Goal: Transaction & Acquisition: Obtain resource

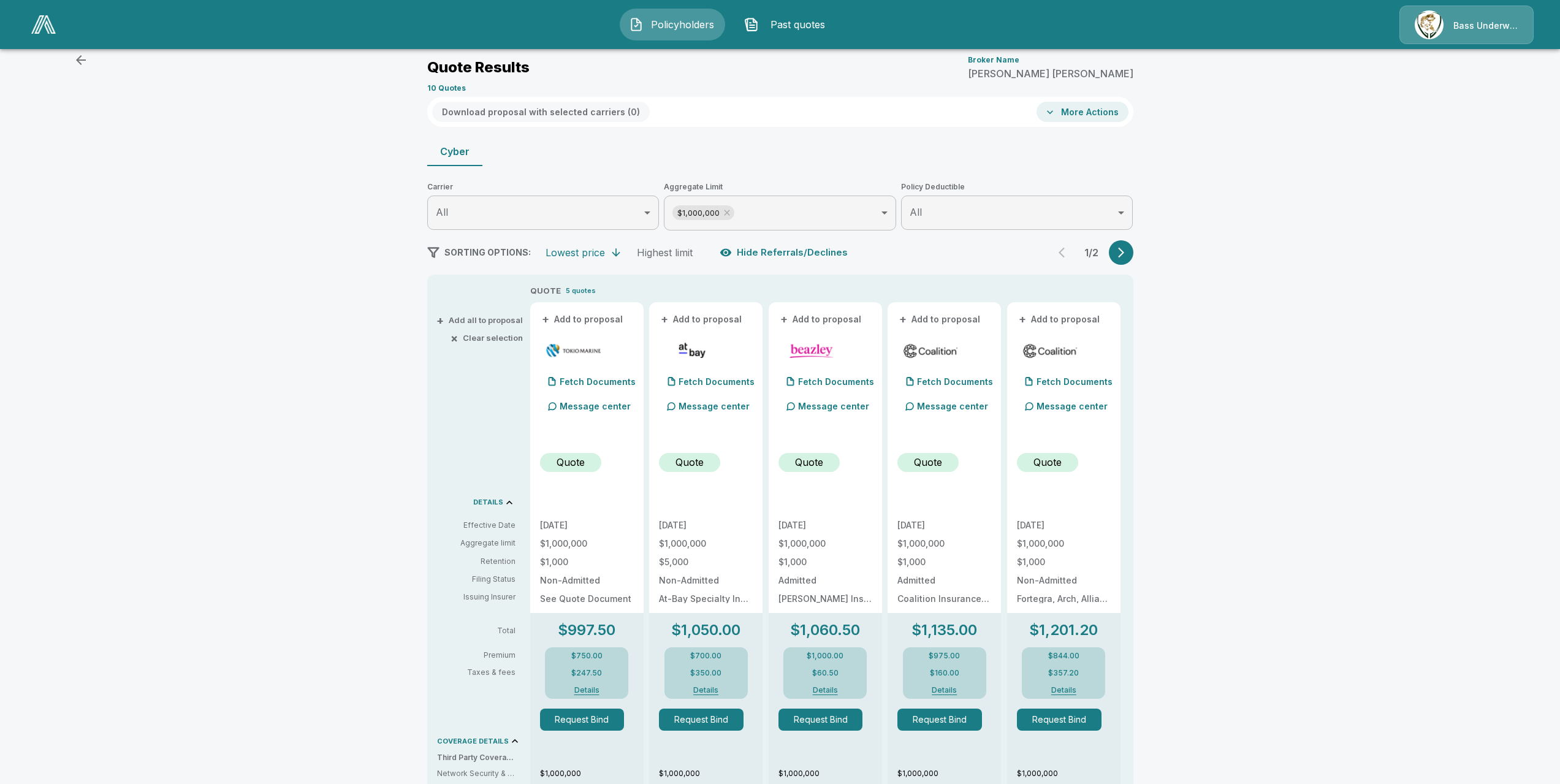
scroll to position [123, 0]
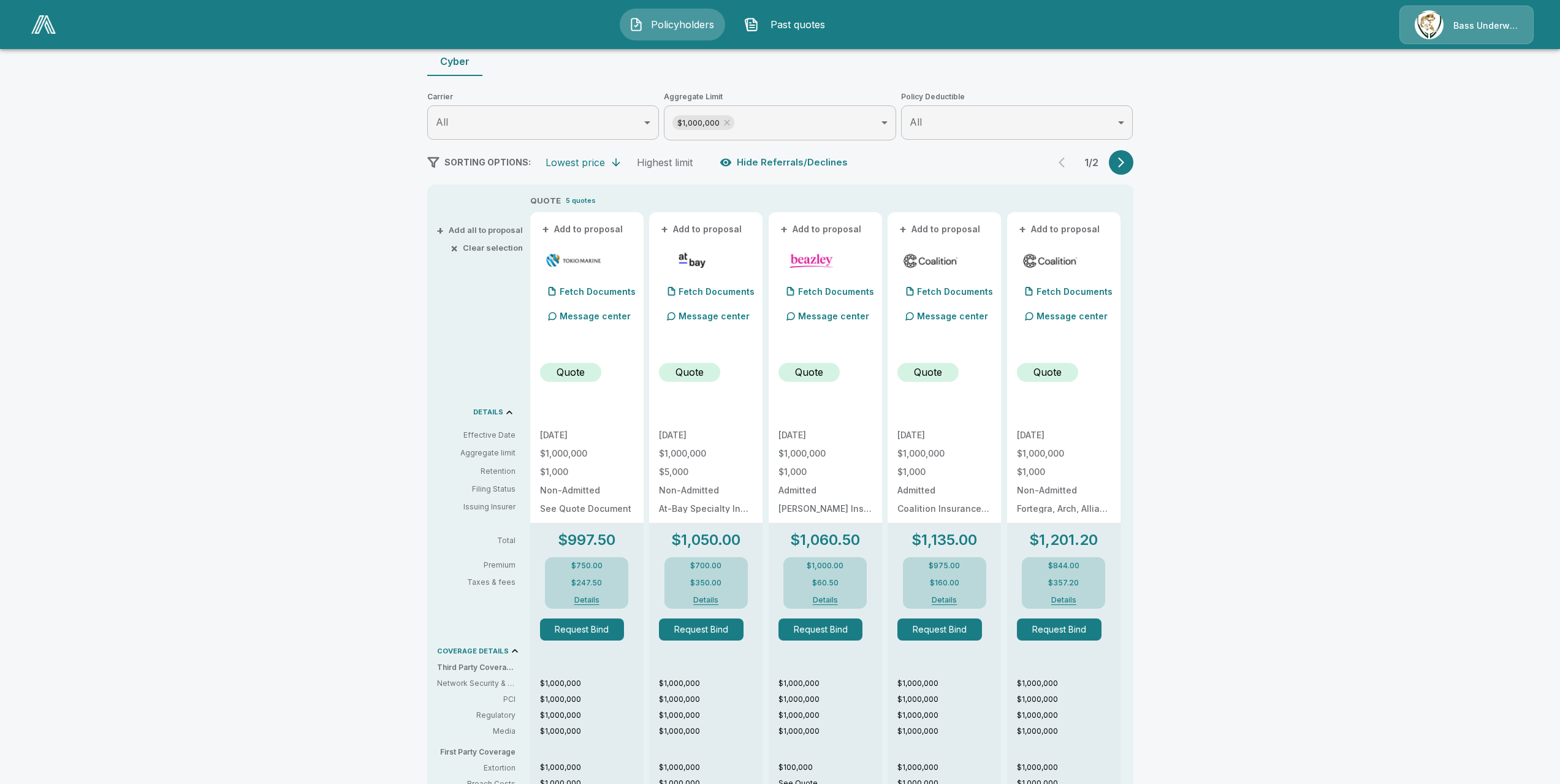
click at [707, 603] on button "Details" at bounding box center [706, 600] width 49 height 7
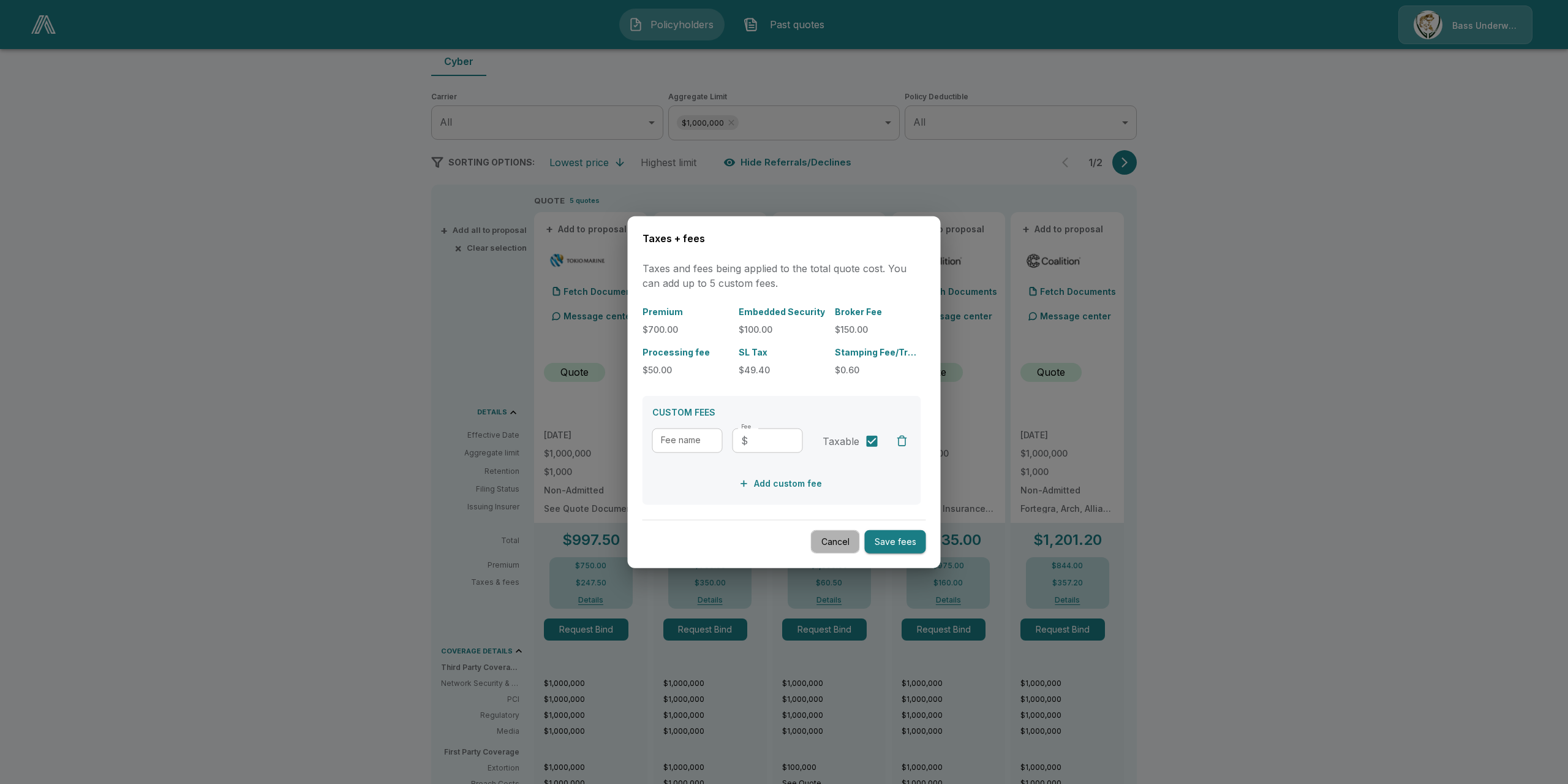
click at [840, 541] on button "Cancel" at bounding box center [835, 542] width 49 height 24
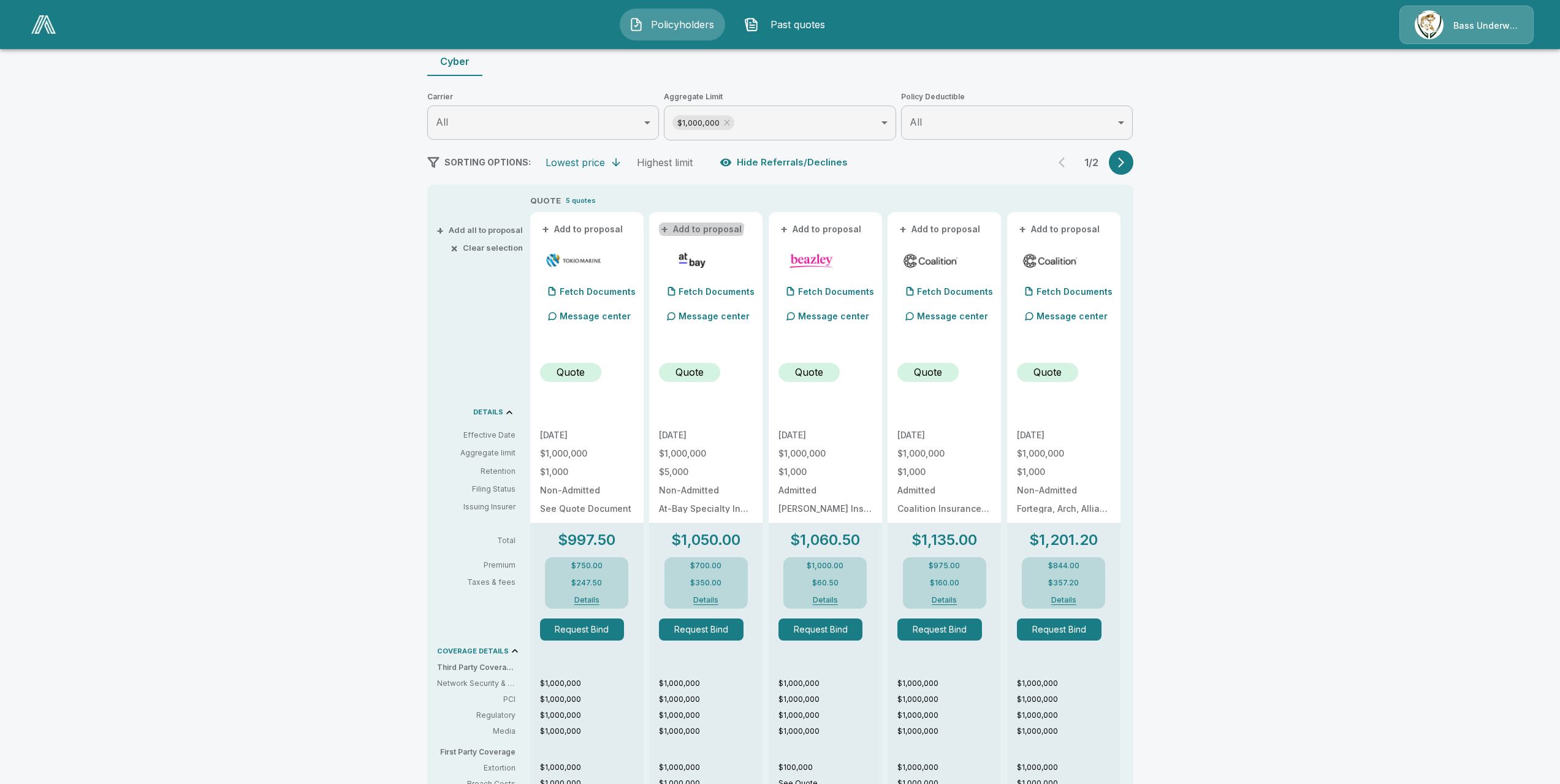
click at [704, 225] on button "+ Add to proposal" at bounding box center [701, 229] width 86 height 13
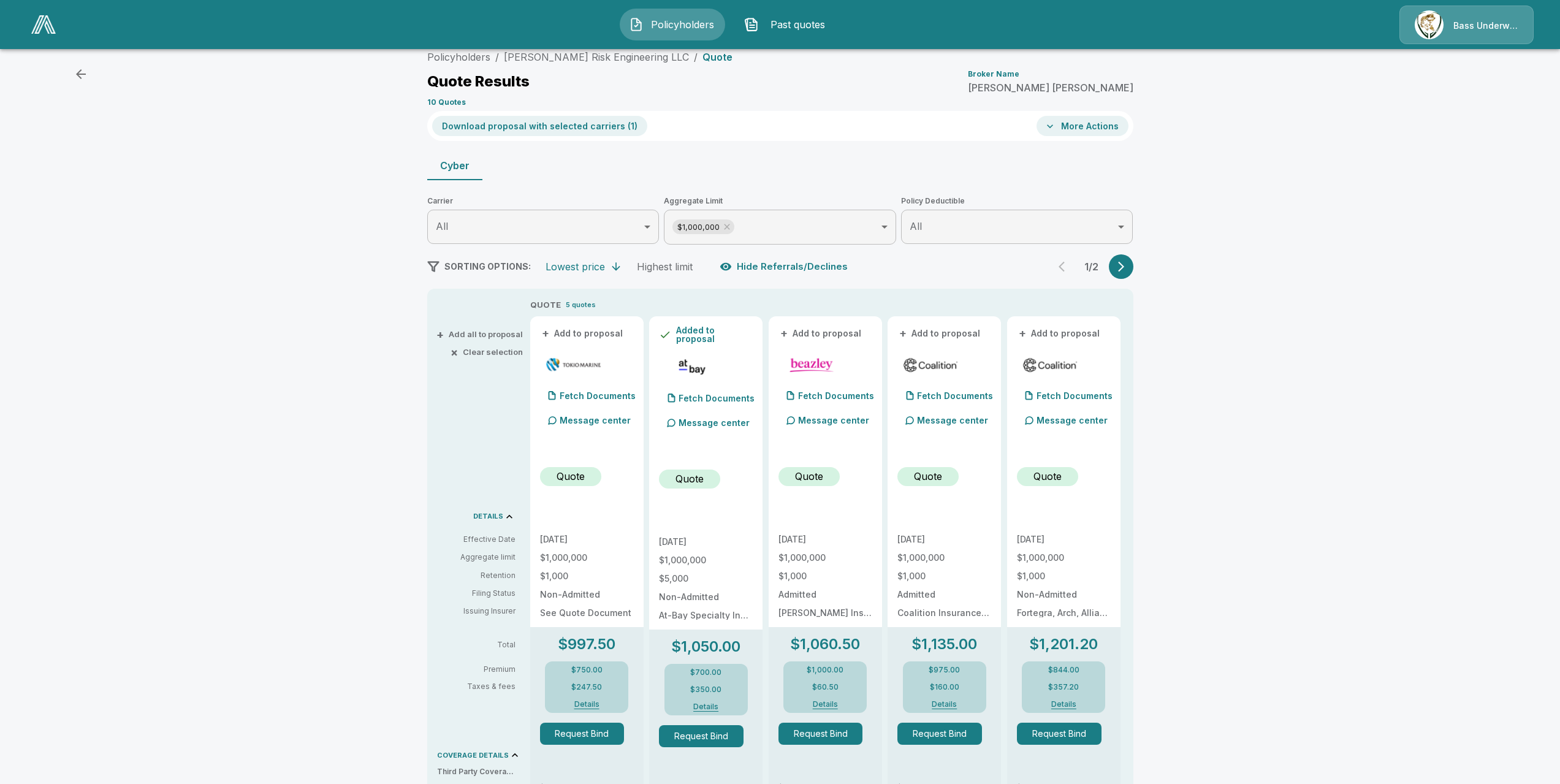
scroll to position [0, 0]
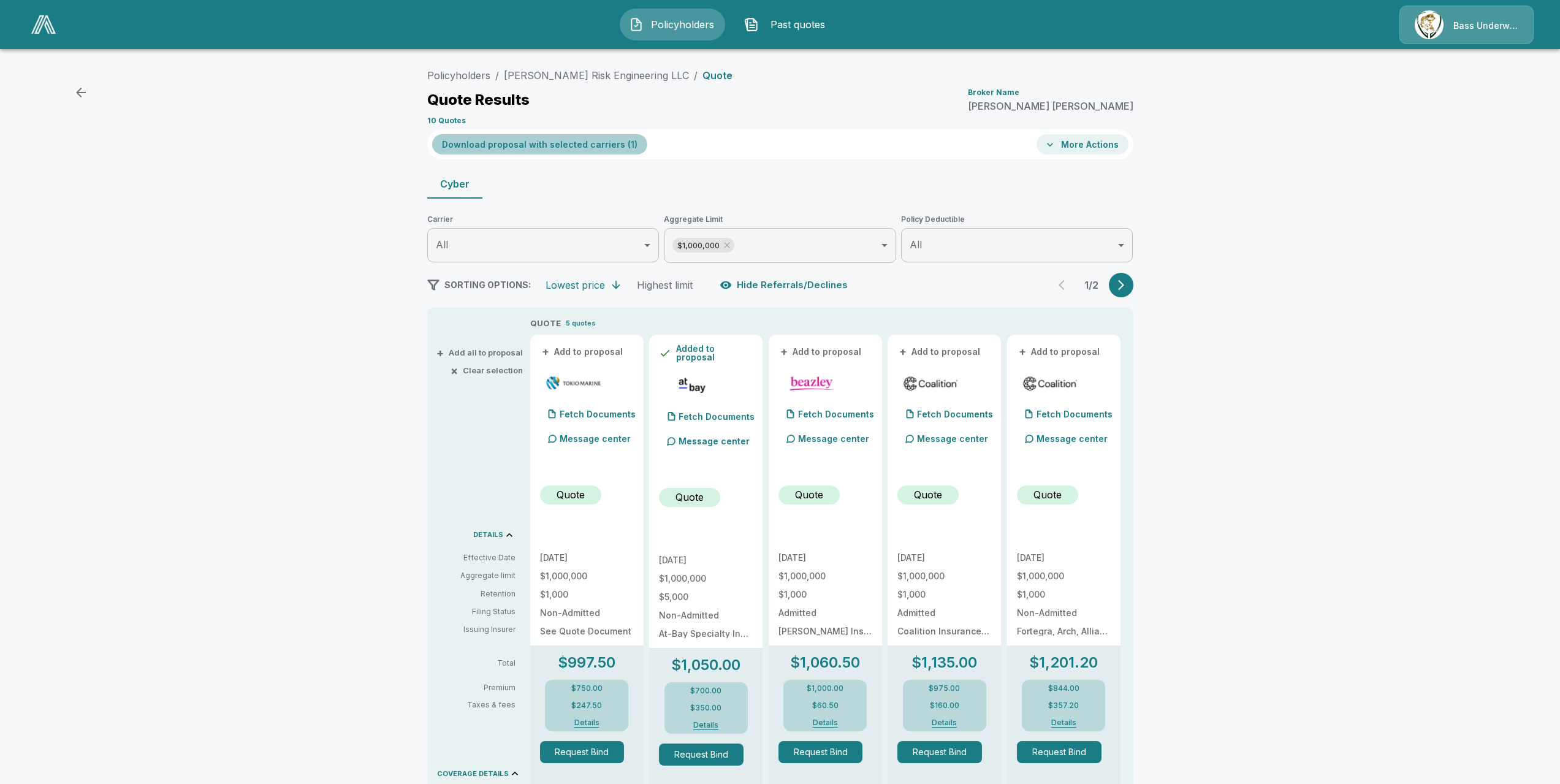
click at [545, 146] on button "Download proposal with selected carriers ( 1 )" at bounding box center [540, 145] width 215 height 21
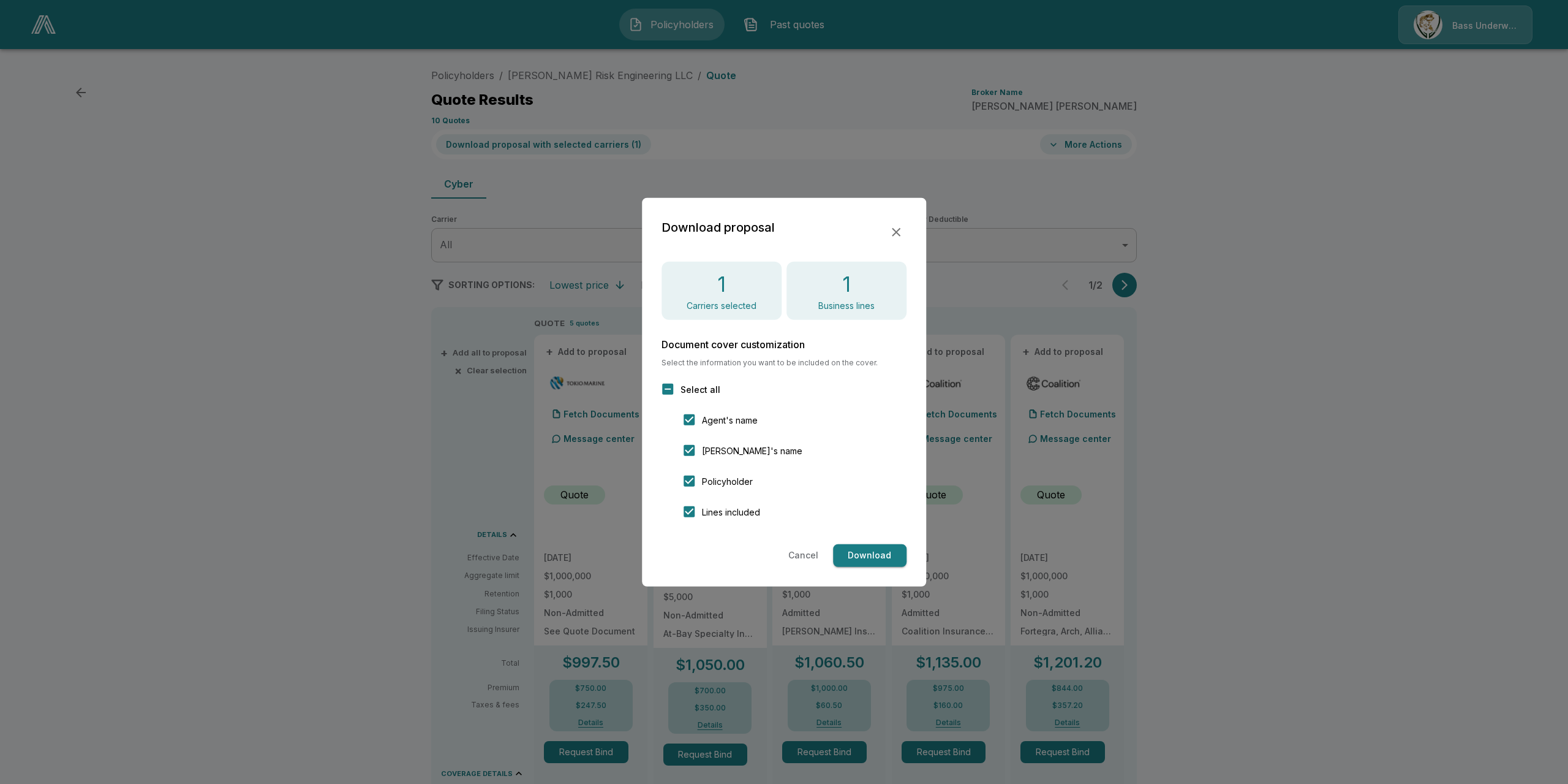
drag, startPoint x: 883, startPoint y: 555, endPoint x: 865, endPoint y: 550, distance: 18.7
click at [882, 555] on button "Download" at bounding box center [870, 555] width 73 height 23
click at [806, 553] on button "Cancel" at bounding box center [803, 555] width 40 height 23
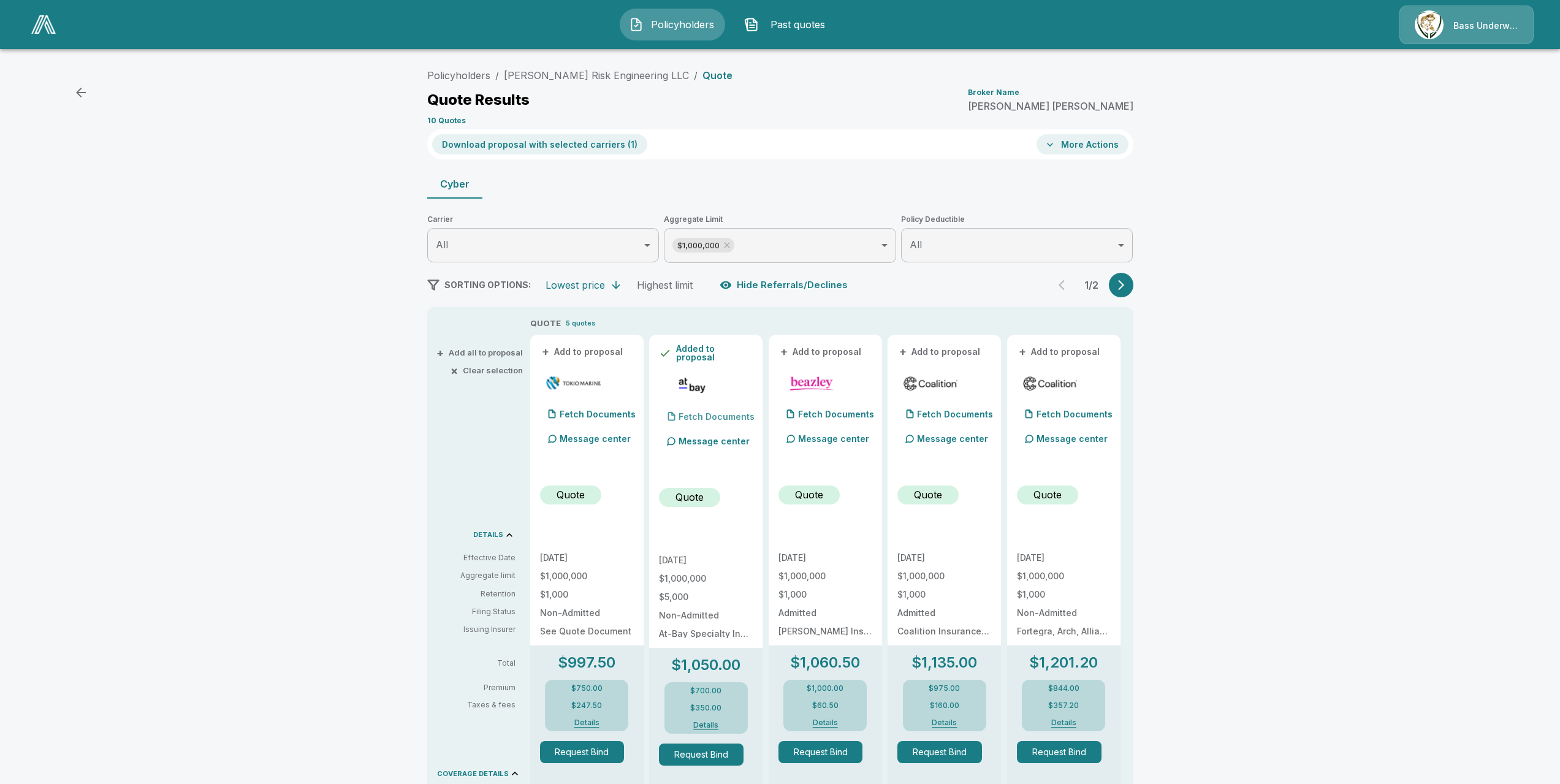
click at [712, 414] on p "Fetch Documents" at bounding box center [716, 417] width 76 height 9
click at [690, 492] on p "Quote" at bounding box center [690, 497] width 28 height 15
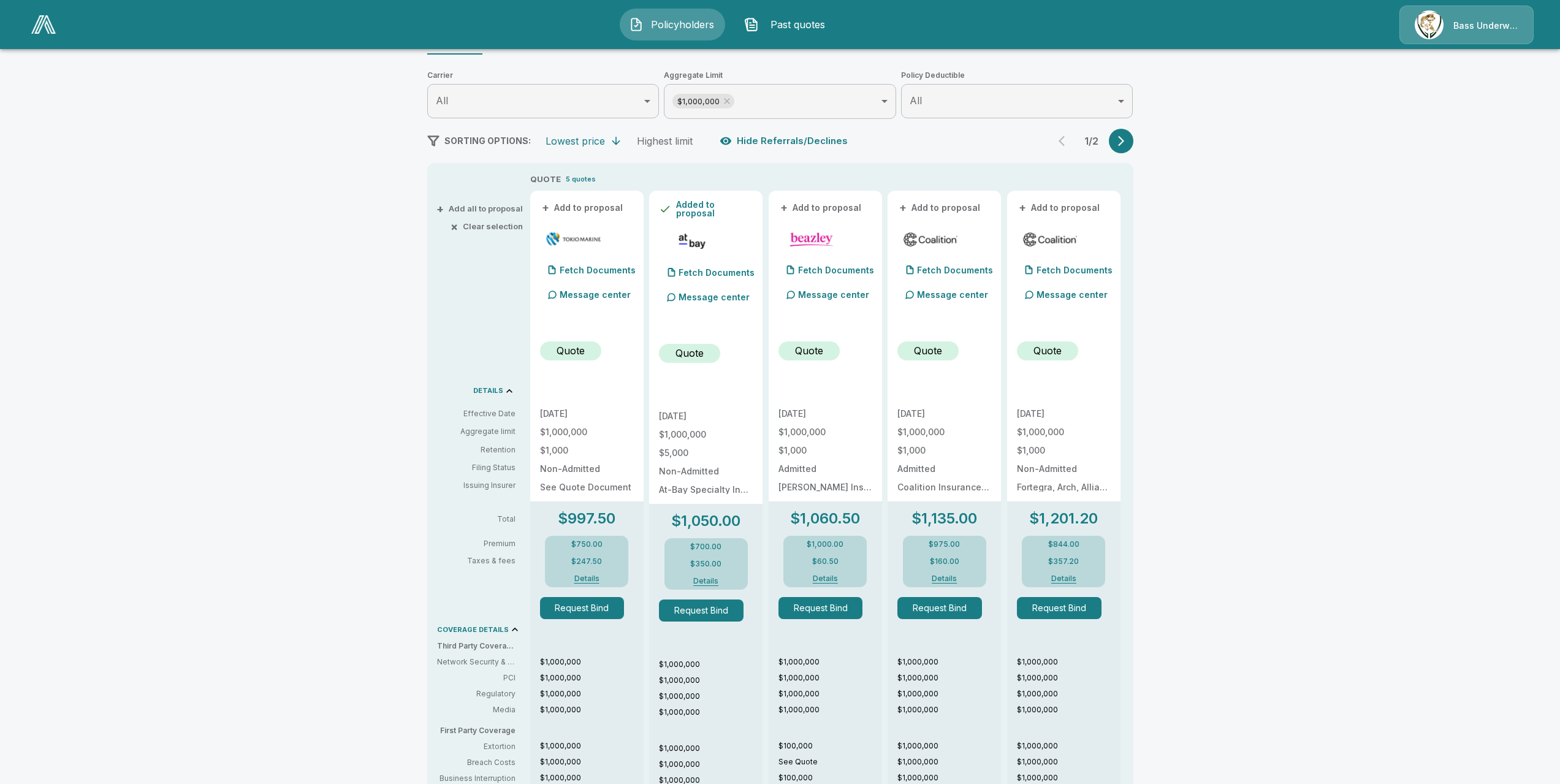
scroll to position [184, 0]
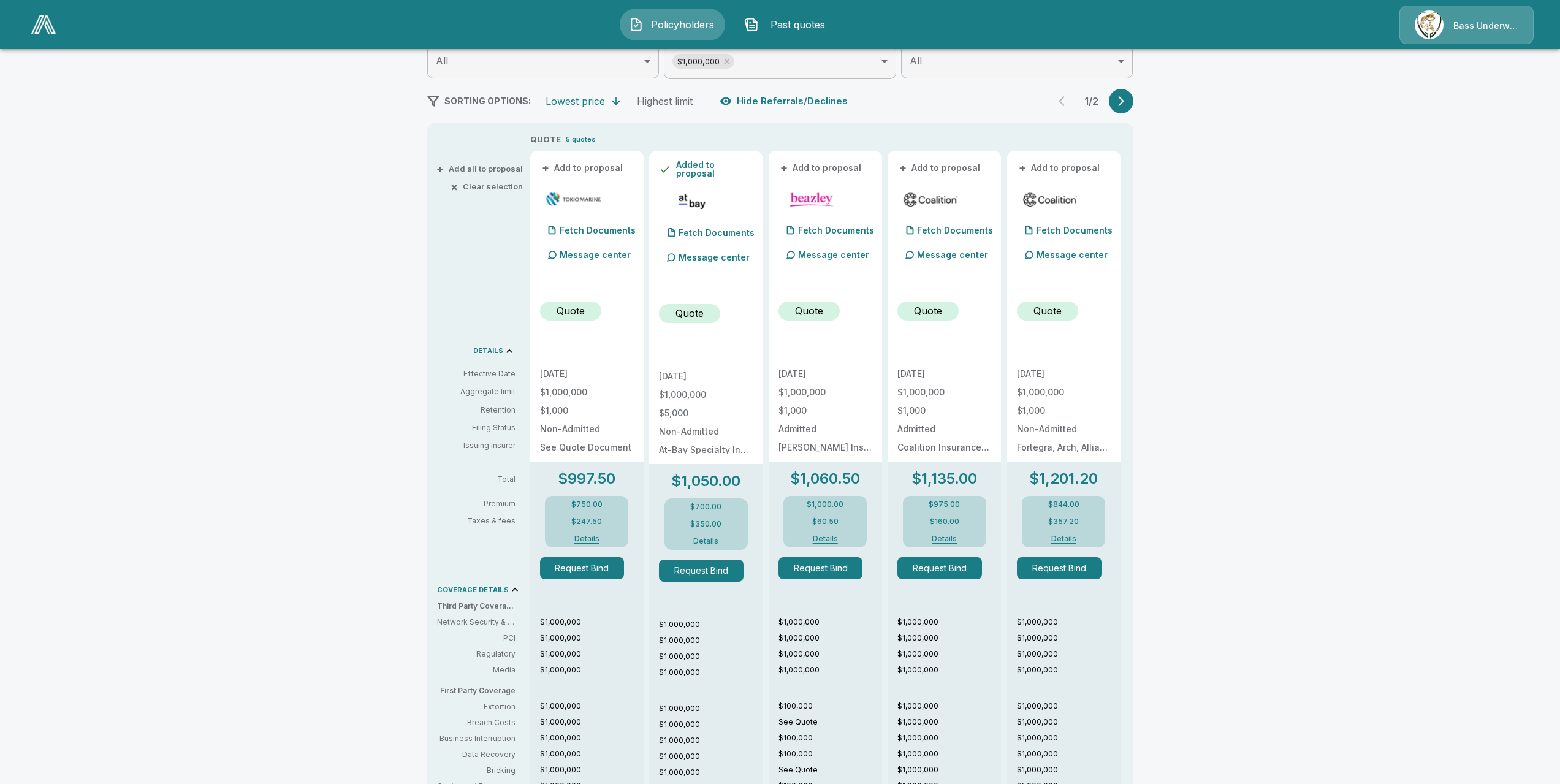
click at [694, 310] on p "Quote" at bounding box center [690, 313] width 28 height 15
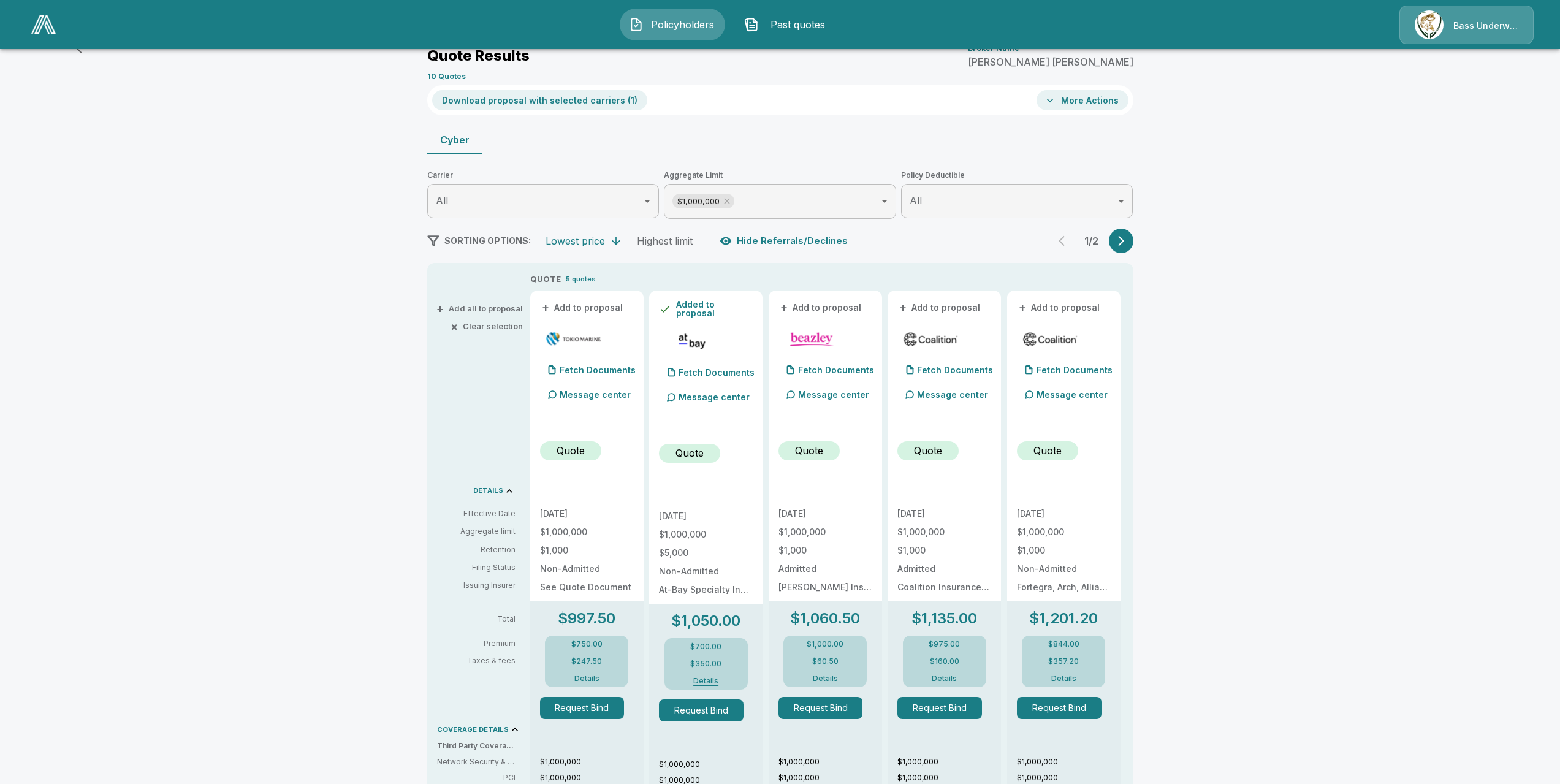
scroll to position [0, 0]
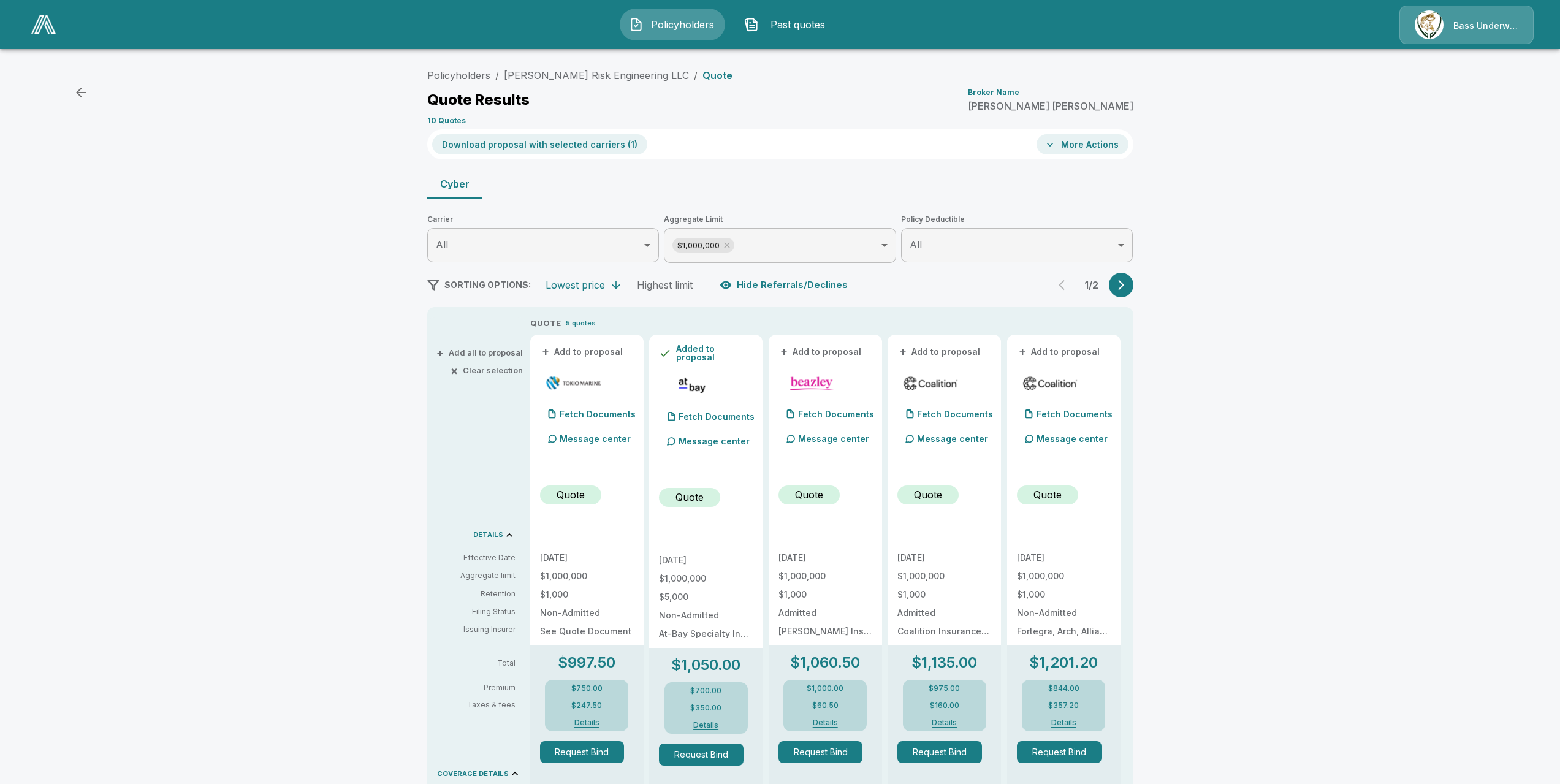
click at [1134, 284] on button "button" at bounding box center [1121, 284] width 24 height 24
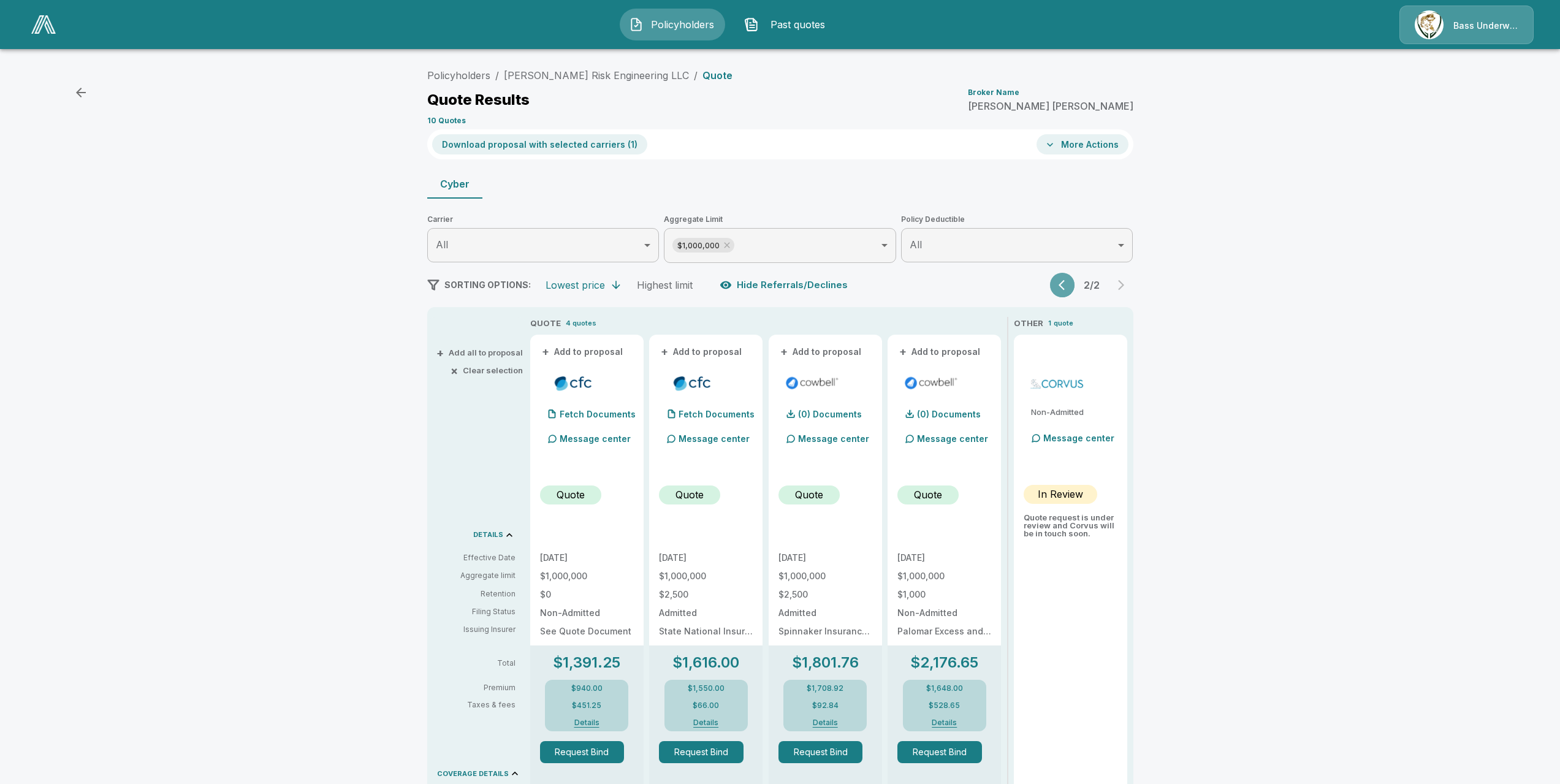
click at [1065, 287] on icon "button" at bounding box center [1065, 284] width 12 height 12
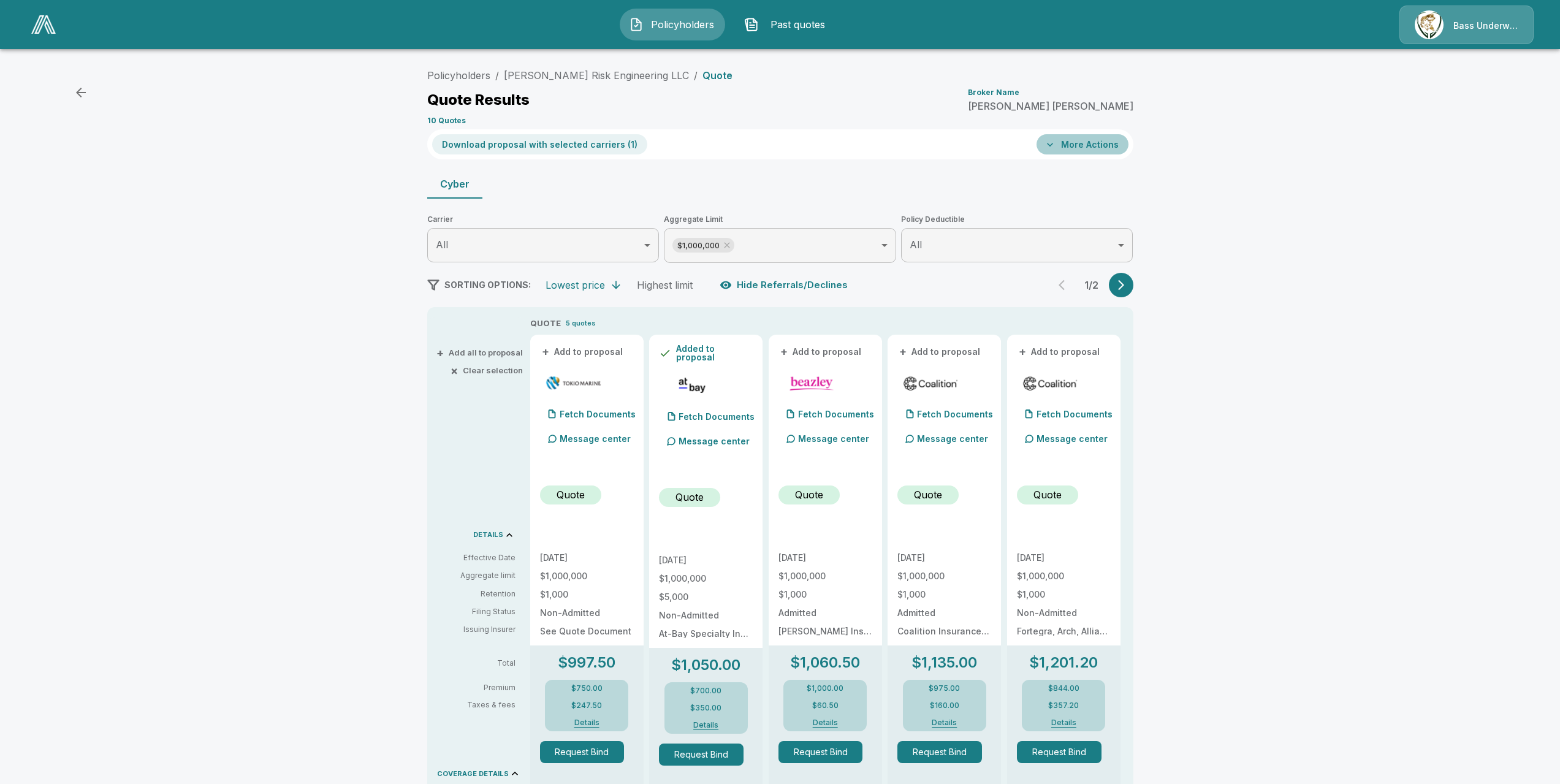
click at [1109, 143] on button "More Actions" at bounding box center [1082, 145] width 92 height 21
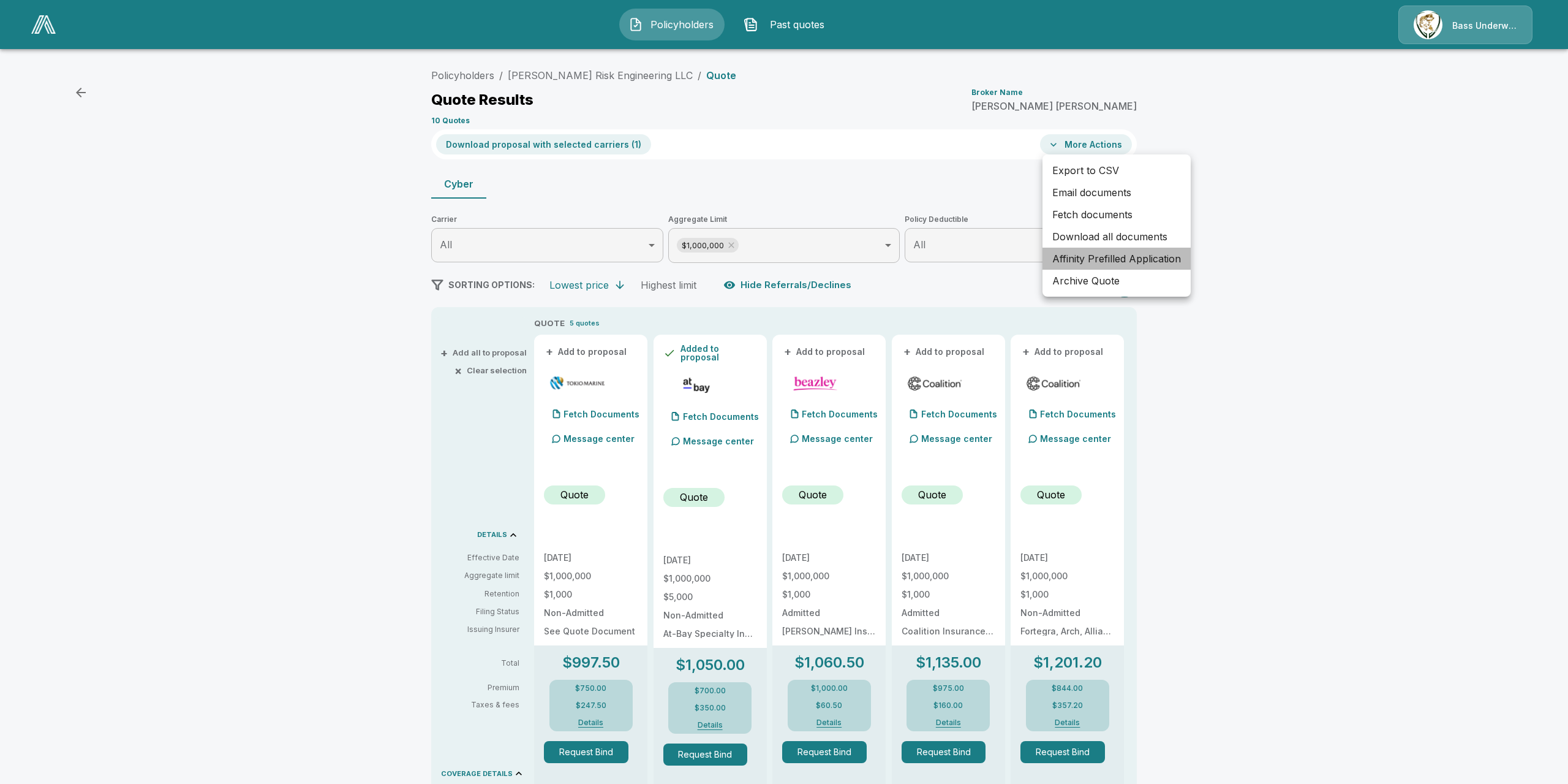
click at [1156, 259] on li "Affinity Prefilled Application" at bounding box center [1116, 259] width 148 height 22
